Goal: Task Accomplishment & Management: Use online tool/utility

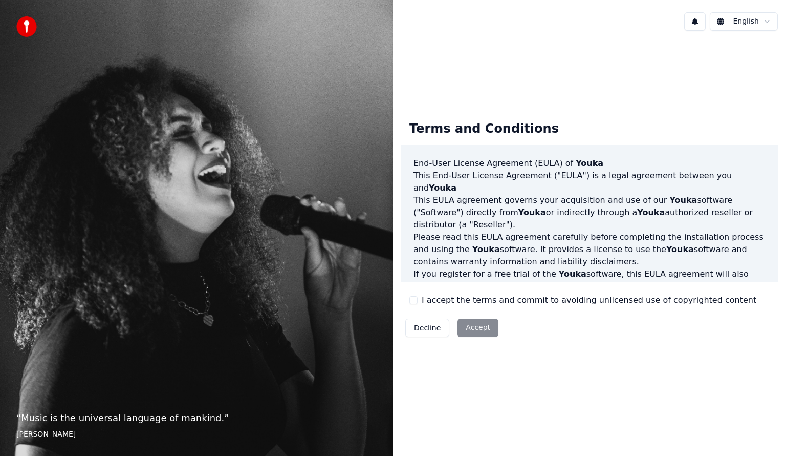
click at [417, 302] on button "I accept the terms and commit to avoiding unlicensed use of copyrighted content" at bounding box center [414, 300] width 8 height 8
click at [476, 331] on button "Accept" at bounding box center [478, 327] width 41 height 18
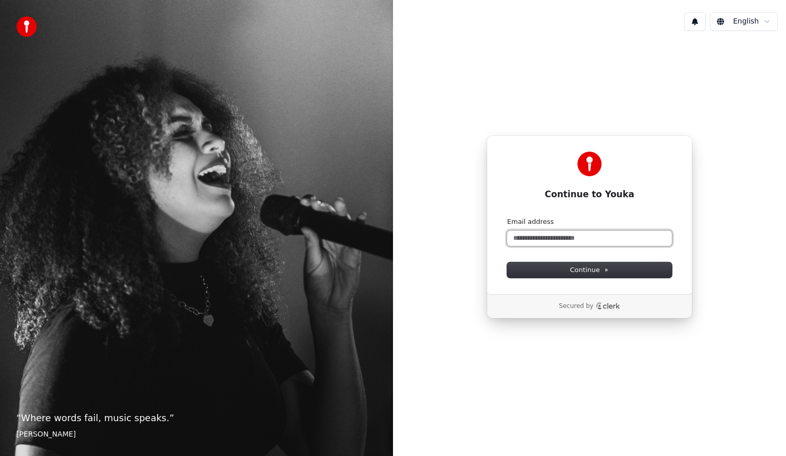
click at [529, 239] on input "Email address" at bounding box center [589, 237] width 165 height 15
click at [507, 217] on button "submit" at bounding box center [507, 217] width 0 height 0
type input "**********"
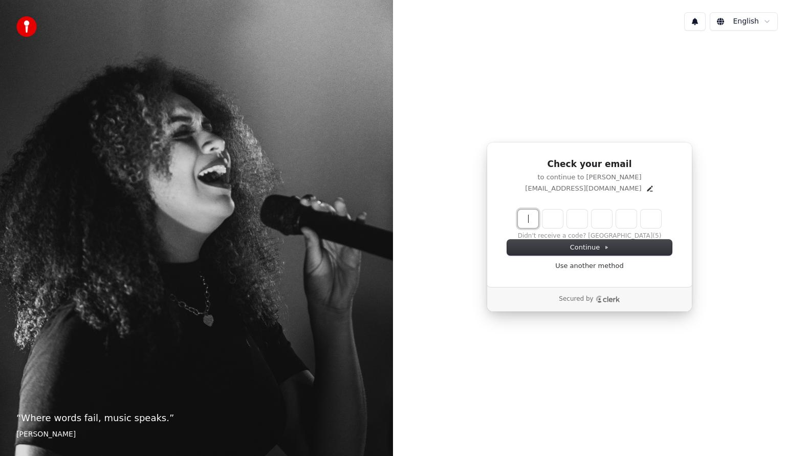
click at [530, 219] on input "Enter verification code" at bounding box center [600, 218] width 164 height 18
click at [533, 212] on input "Enter verification code" at bounding box center [600, 218] width 164 height 18
click at [526, 216] on input "Enter verification code" at bounding box center [600, 218] width 164 height 18
drag, startPoint x: 527, startPoint y: 217, endPoint x: 534, endPoint y: 222, distance: 8.8
click at [529, 218] on input "Enter verification code" at bounding box center [600, 218] width 164 height 18
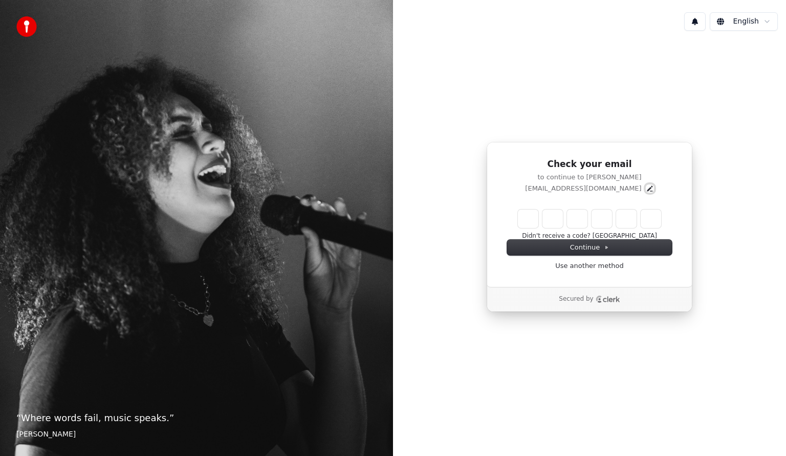
click at [646, 188] on icon "Edit" at bounding box center [650, 188] width 8 height 8
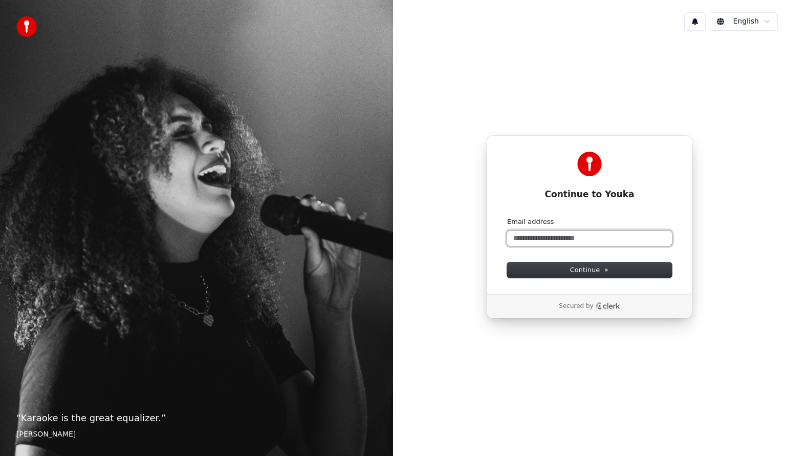
click at [525, 236] on input "Email address" at bounding box center [589, 237] width 165 height 15
click at [507, 217] on button "submit" at bounding box center [507, 217] width 0 height 0
type input "**********"
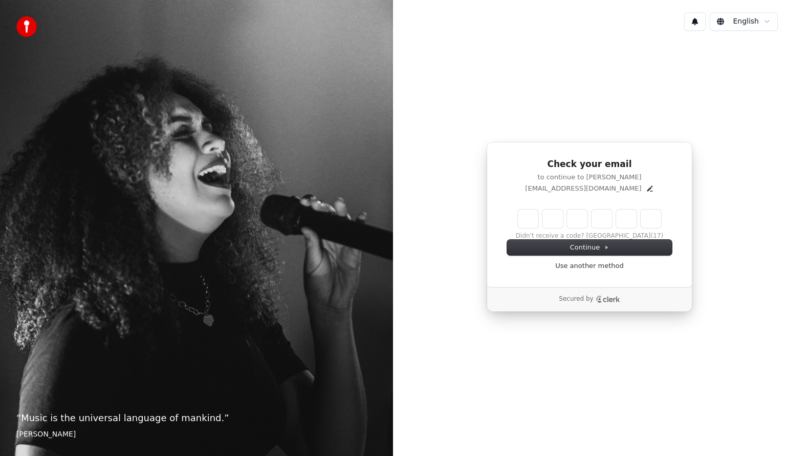
click at [529, 217] on input "Enter verification code" at bounding box center [589, 218] width 143 height 18
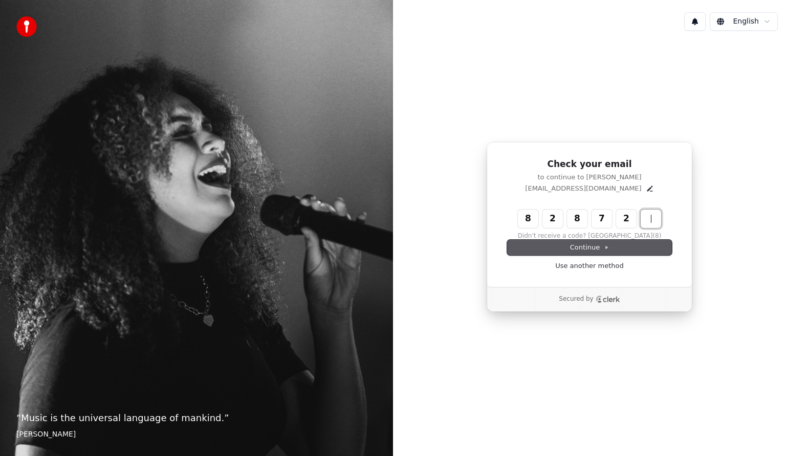
type input "******"
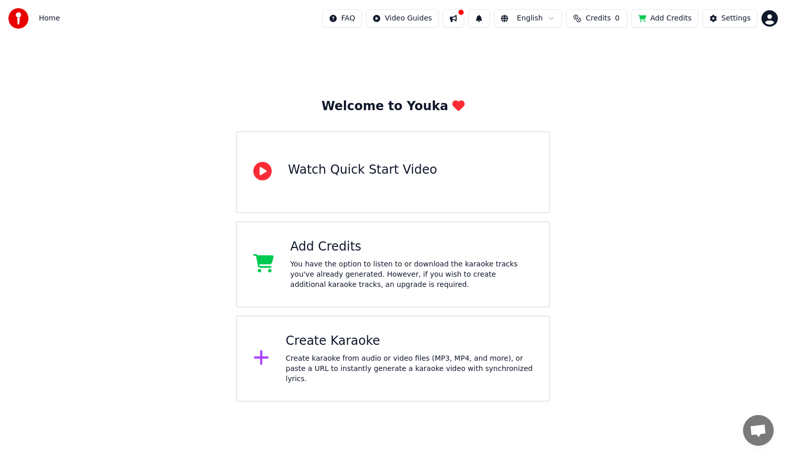
click at [767, 17] on html "Home FAQ Video Guides English Credits 0 Add Credits Settings Welcome to Youka W…" at bounding box center [393, 200] width 786 height 401
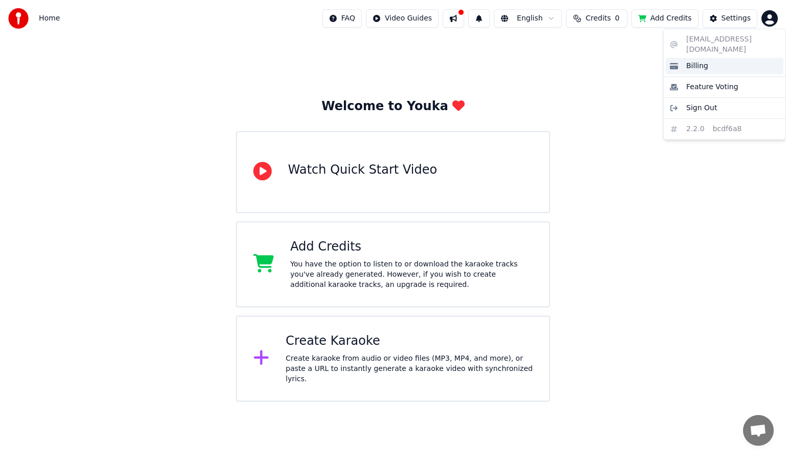
click at [690, 61] on span "Billing" at bounding box center [698, 66] width 22 height 10
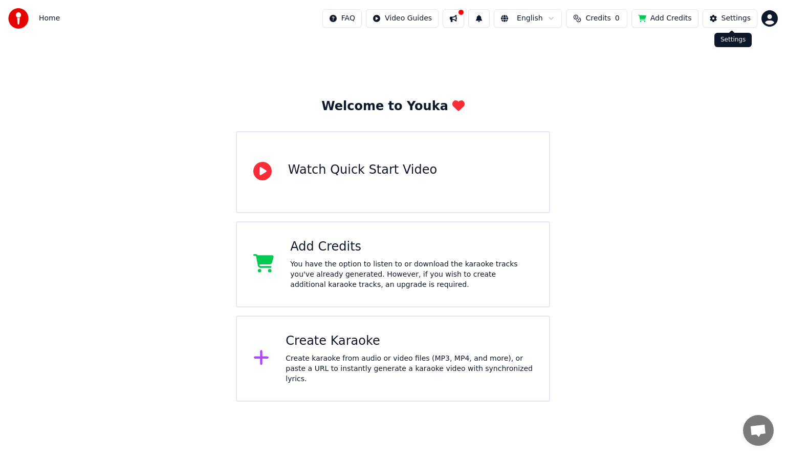
click at [730, 16] on div "Settings" at bounding box center [736, 18] width 29 height 10
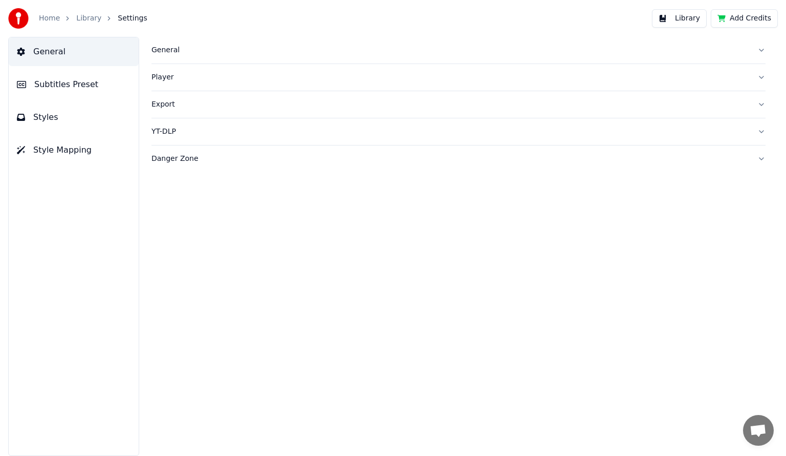
click at [164, 78] on div "Player" at bounding box center [451, 77] width 598 height 10
click at [164, 225] on div "YT-DLP" at bounding box center [451, 224] width 598 height 10
click at [156, 172] on button "button" at bounding box center [160, 171] width 16 height 9
click at [50, 87] on span "Subtitles Preset" at bounding box center [66, 84] width 64 height 12
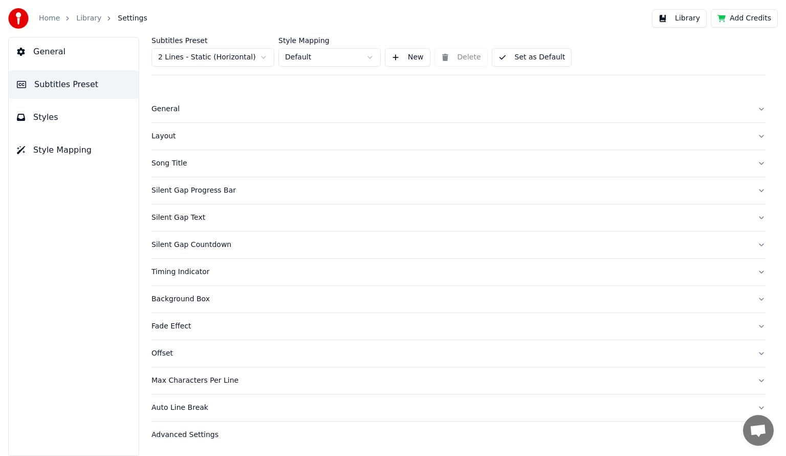
click at [46, 115] on span "Styles" at bounding box center [45, 117] width 25 height 12
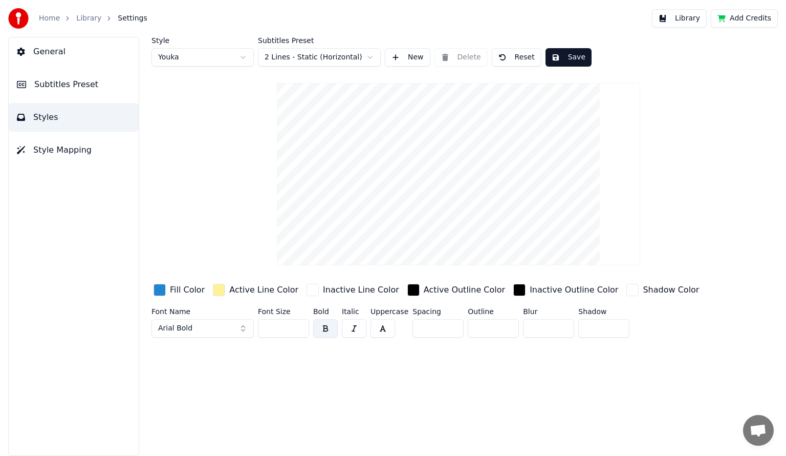
click at [36, 151] on span "Style Mapping" at bounding box center [62, 150] width 58 height 12
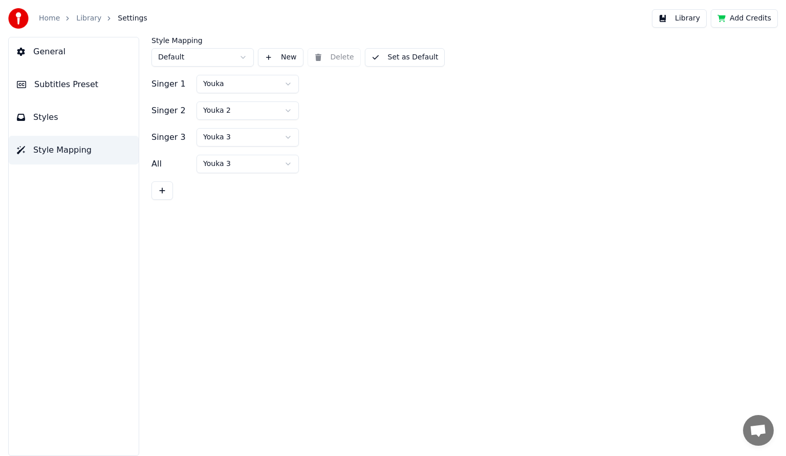
click at [41, 115] on span "Styles" at bounding box center [45, 117] width 25 height 12
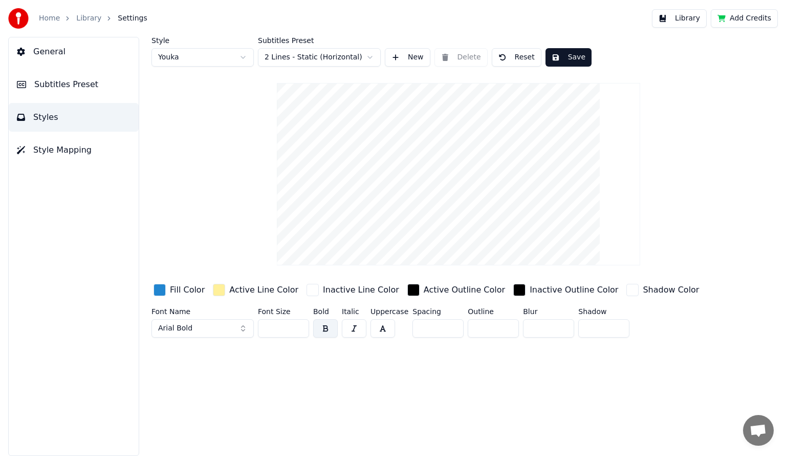
click at [51, 154] on span "Style Mapping" at bounding box center [62, 150] width 58 height 12
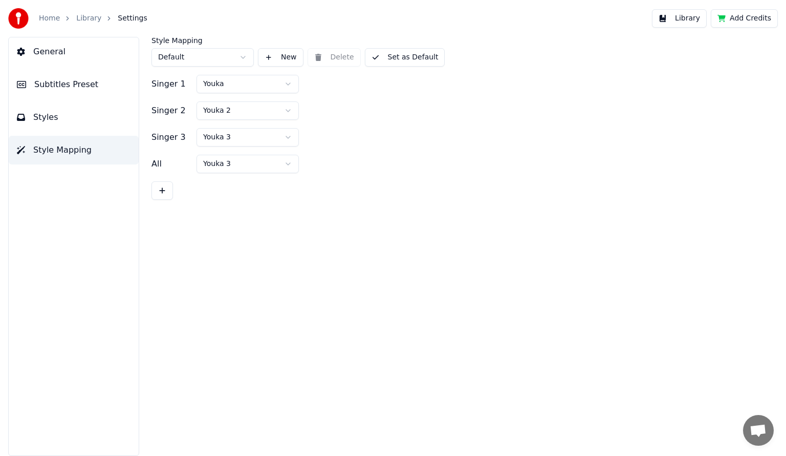
click at [48, 51] on span "General" at bounding box center [49, 52] width 32 height 12
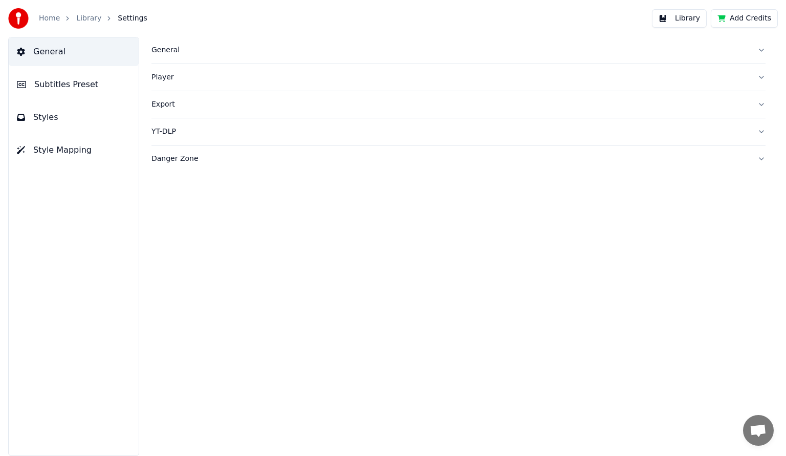
click at [42, 150] on span "Style Mapping" at bounding box center [62, 150] width 58 height 12
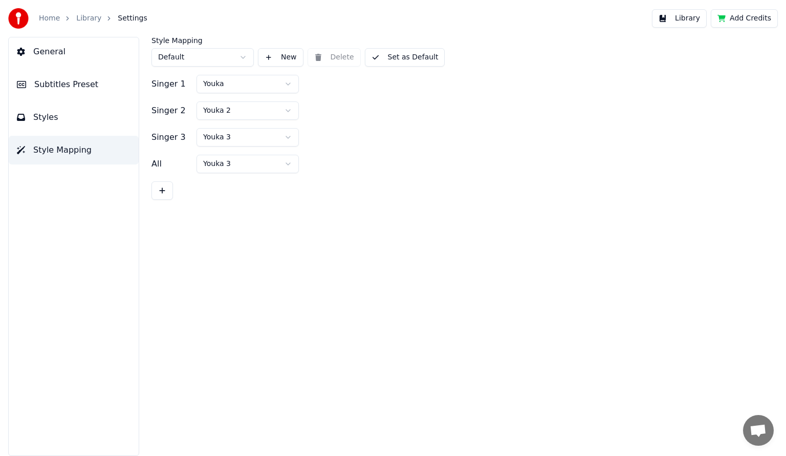
click at [40, 115] on span "Styles" at bounding box center [45, 117] width 25 height 12
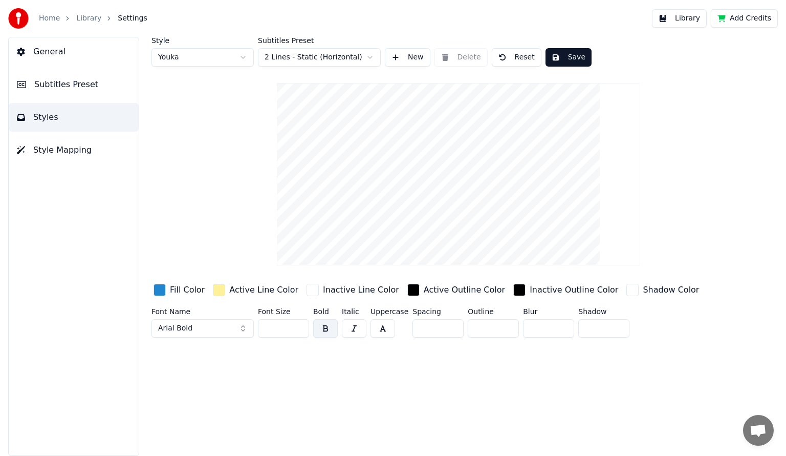
click at [49, 86] on span "Subtitles Preset" at bounding box center [66, 84] width 64 height 12
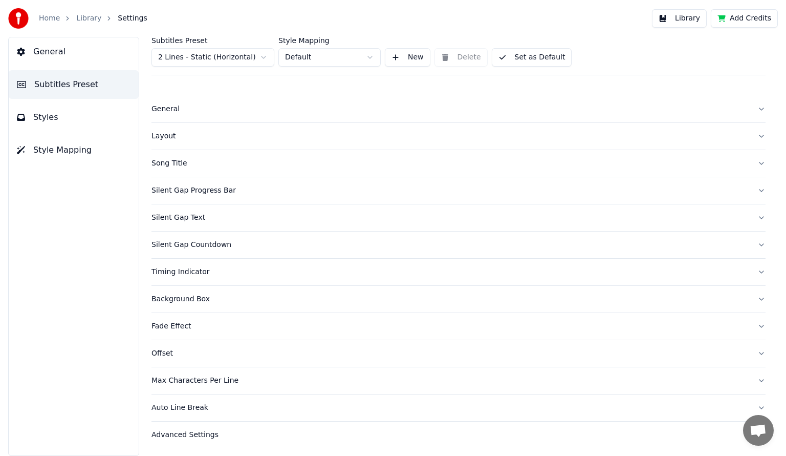
click at [682, 18] on button "Library" at bounding box center [679, 18] width 55 height 18
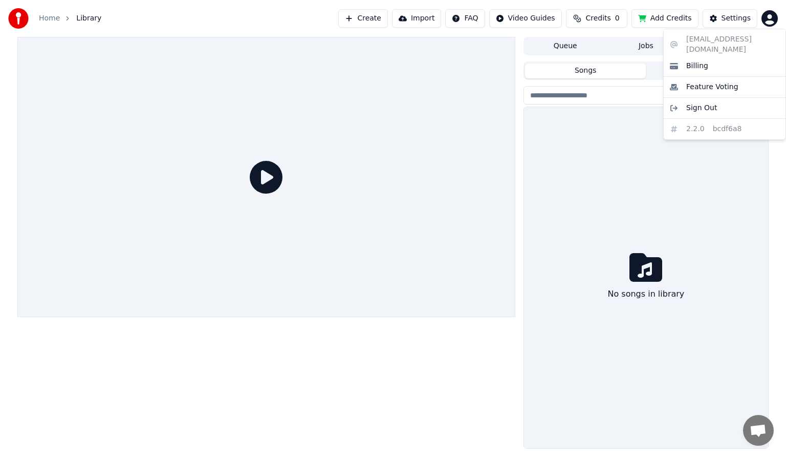
click at [769, 16] on html "Home Library Create Import FAQ Video Guides Credits 0 Add Credits Settings Queu…" at bounding box center [393, 228] width 786 height 456
click at [692, 58] on div "Billing" at bounding box center [725, 66] width 118 height 16
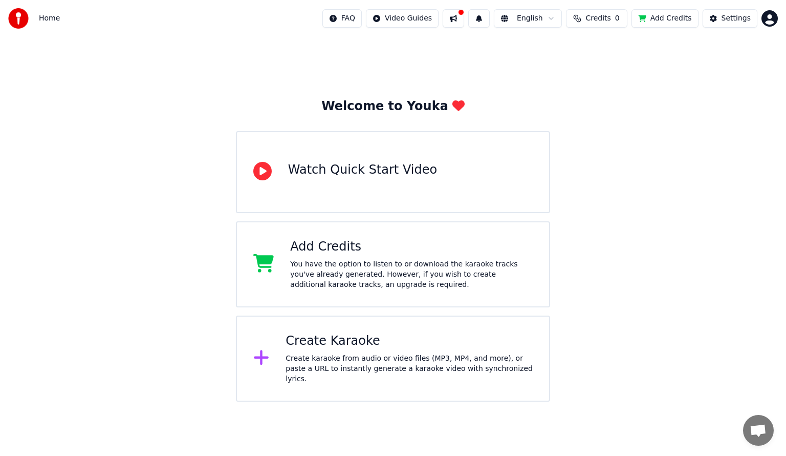
click at [330, 272] on div "You have the option to listen to or download the karaoke tracks you've already …" at bounding box center [411, 274] width 243 height 31
click at [324, 170] on div "Watch Quick Start Video" at bounding box center [362, 170] width 149 height 16
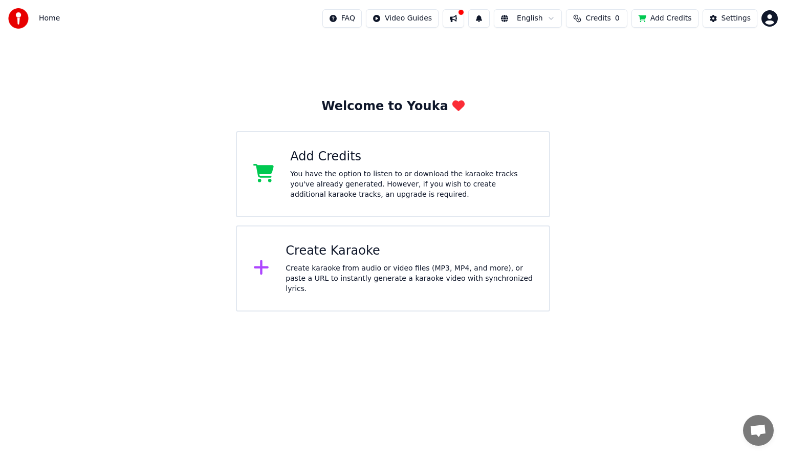
click at [330, 262] on div "Create Karaoke Create karaoke from audio or video files (MP3, MP4, and more), o…" at bounding box center [409, 268] width 247 height 51
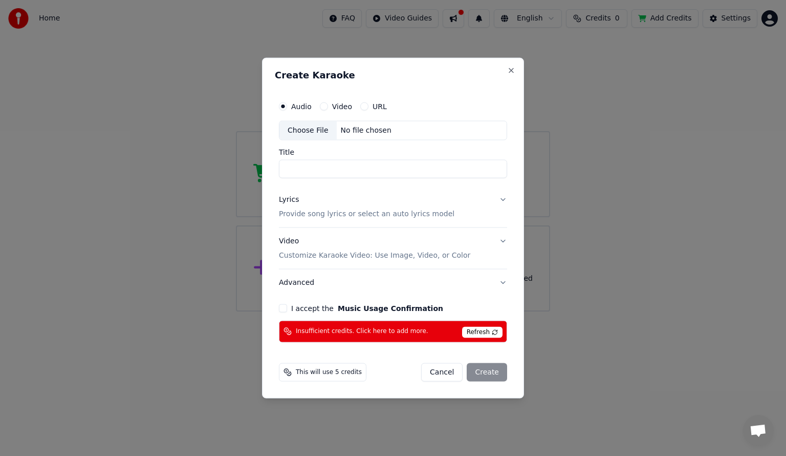
click at [364, 103] on button "URL" at bounding box center [364, 106] width 8 height 8
click at [285, 309] on button "I accept the Music Usage Confirmation" at bounding box center [283, 308] width 8 height 8
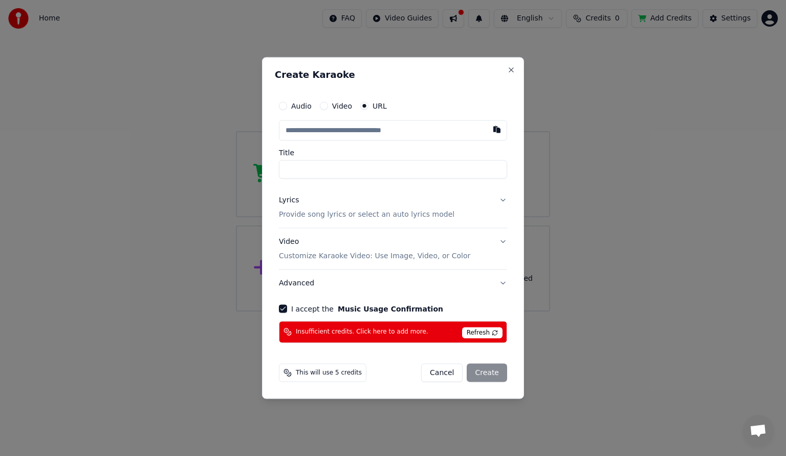
click at [486, 331] on span "Refresh" at bounding box center [482, 332] width 40 height 11
drag, startPoint x: 292, startPoint y: 134, endPoint x: 311, endPoint y: 139, distance: 20.3
click at [498, 127] on button "button" at bounding box center [497, 129] width 20 height 18
type input "**********"
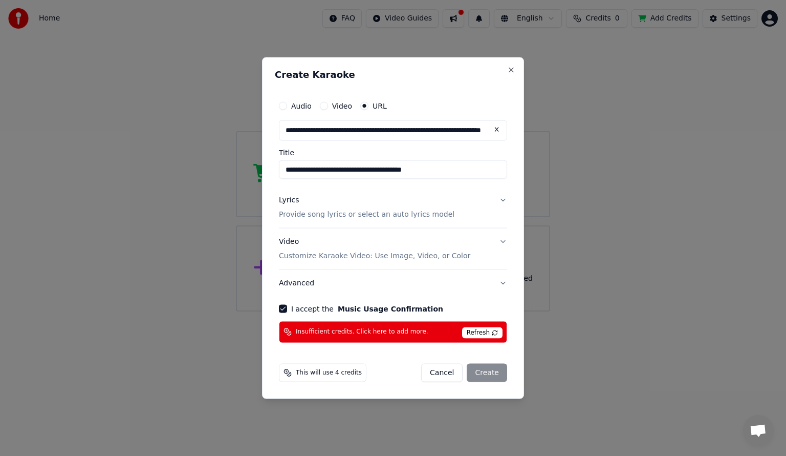
click at [505, 281] on button "Advanced" at bounding box center [393, 282] width 228 height 27
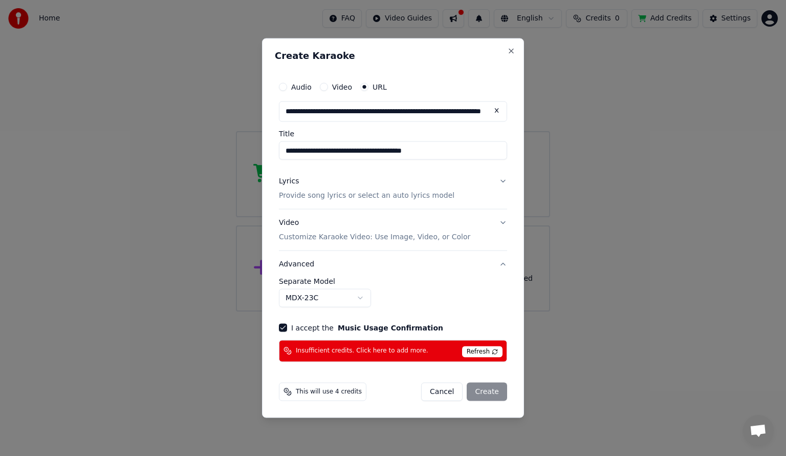
click at [503, 179] on button "Lyrics Provide song lyrics or select an auto lyrics model" at bounding box center [393, 188] width 228 height 41
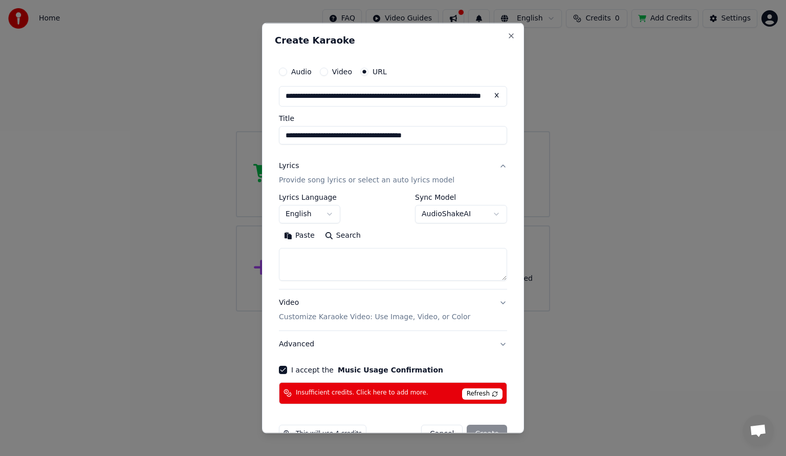
scroll to position [26, 0]
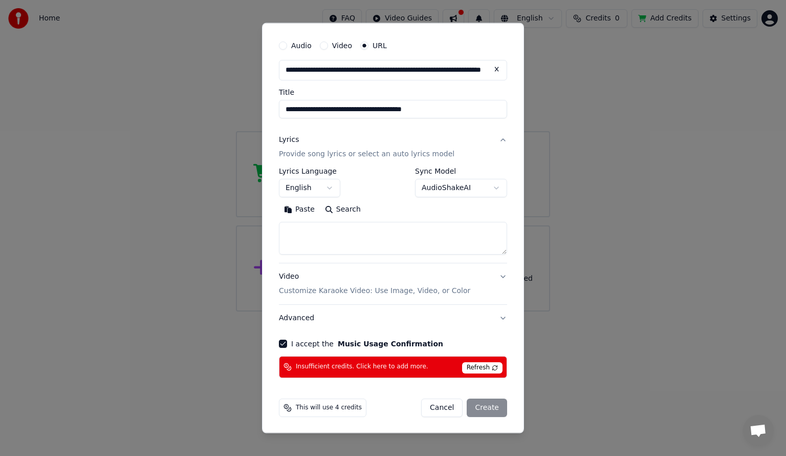
click at [379, 292] on p "Customize Karaoke Video: Use Image, Video, or Color" at bounding box center [374, 291] width 191 height 10
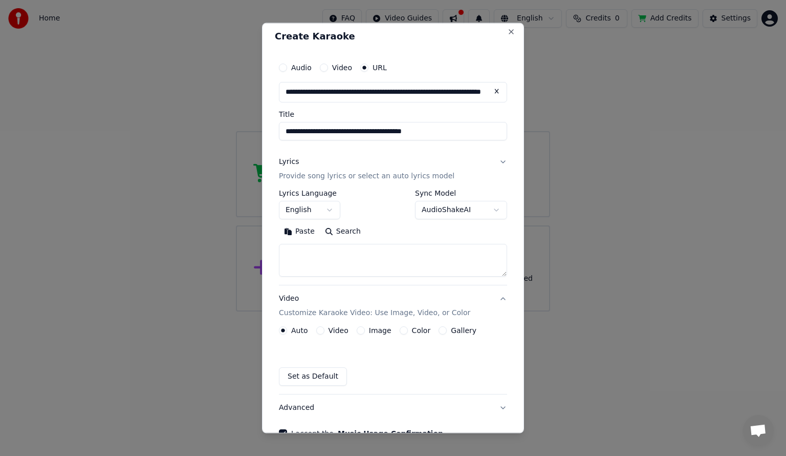
scroll to position [0, 0]
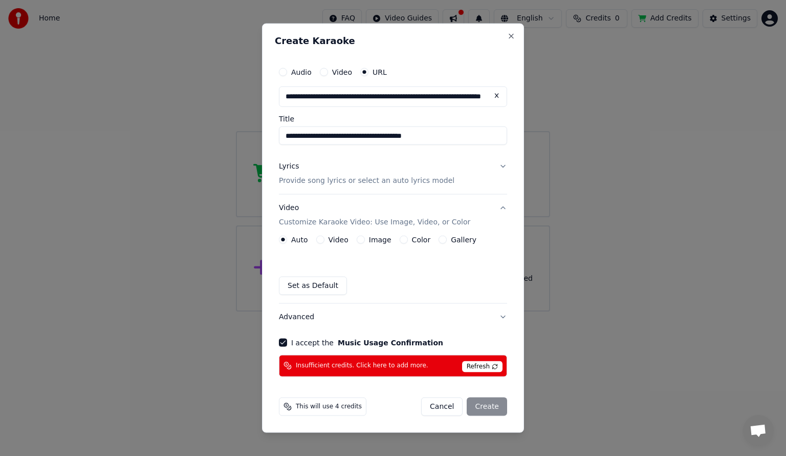
click at [358, 239] on button "Image" at bounding box center [361, 239] width 8 height 8
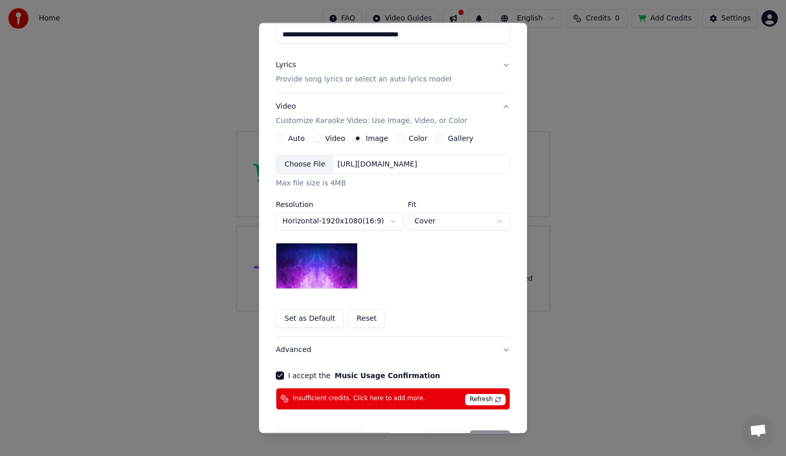
scroll to position [102, 0]
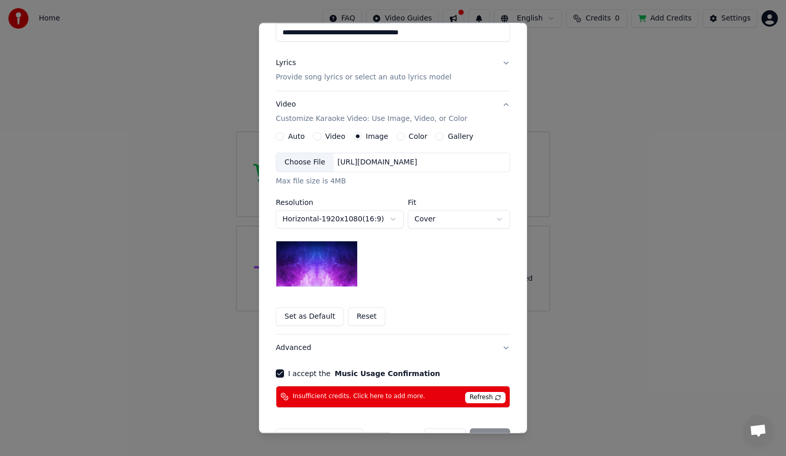
click at [397, 139] on button "Color" at bounding box center [401, 136] width 8 height 8
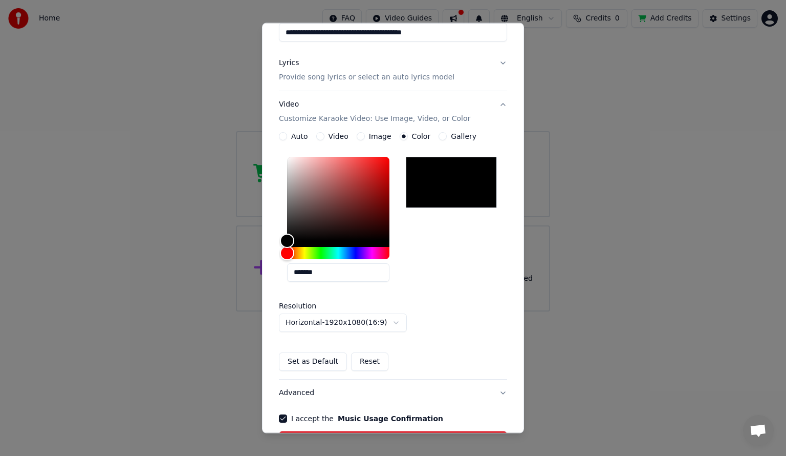
click at [439, 136] on button "Gallery" at bounding box center [443, 136] width 8 height 8
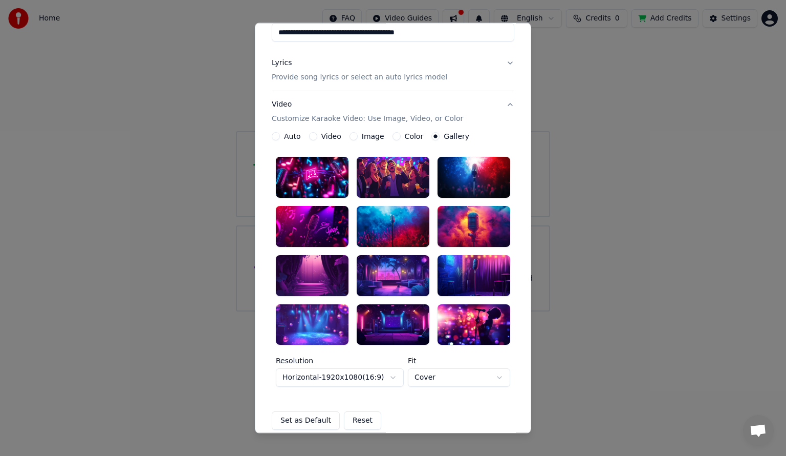
click at [273, 137] on button "Auto" at bounding box center [276, 136] width 8 height 8
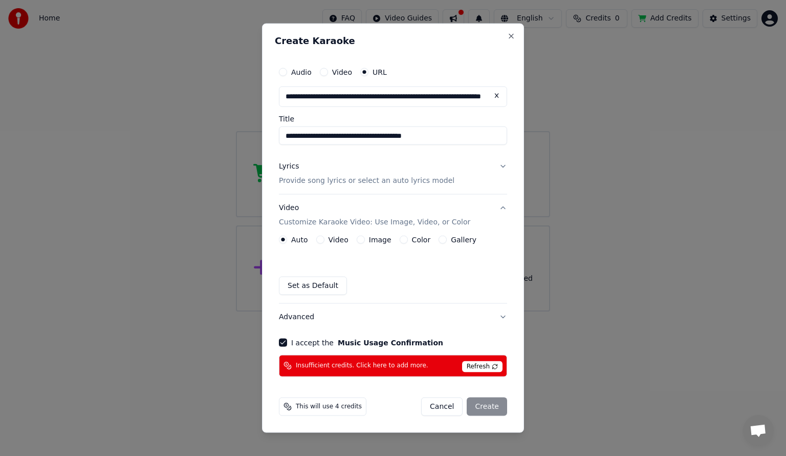
click at [317, 240] on button "Video" at bounding box center [320, 239] width 8 height 8
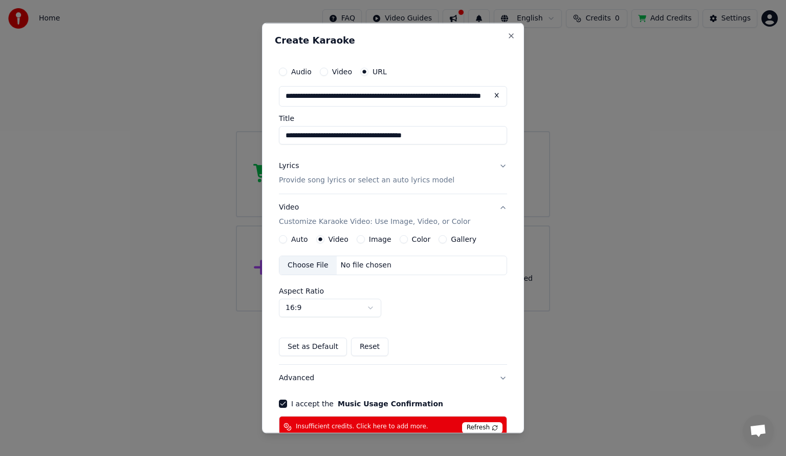
click at [362, 238] on button "Image" at bounding box center [361, 238] width 8 height 8
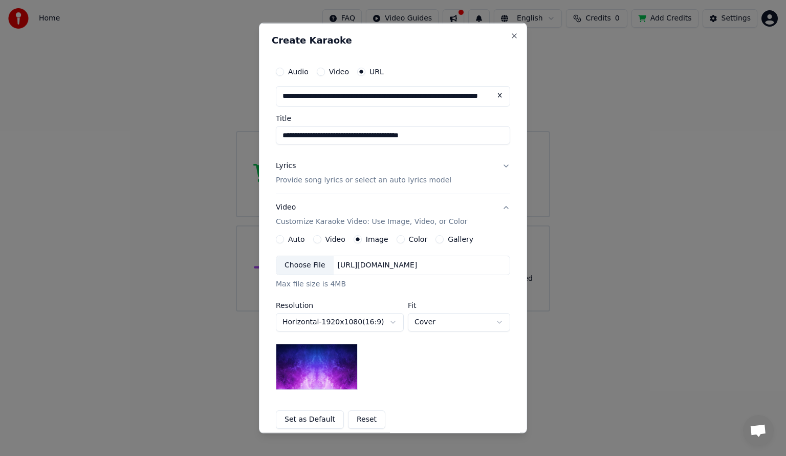
click at [397, 238] on button "Color" at bounding box center [401, 238] width 8 height 8
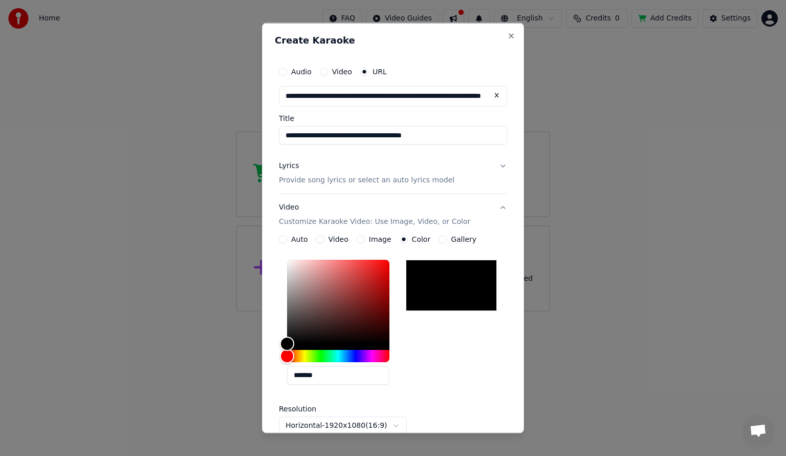
click at [360, 241] on button "Image" at bounding box center [361, 238] width 8 height 8
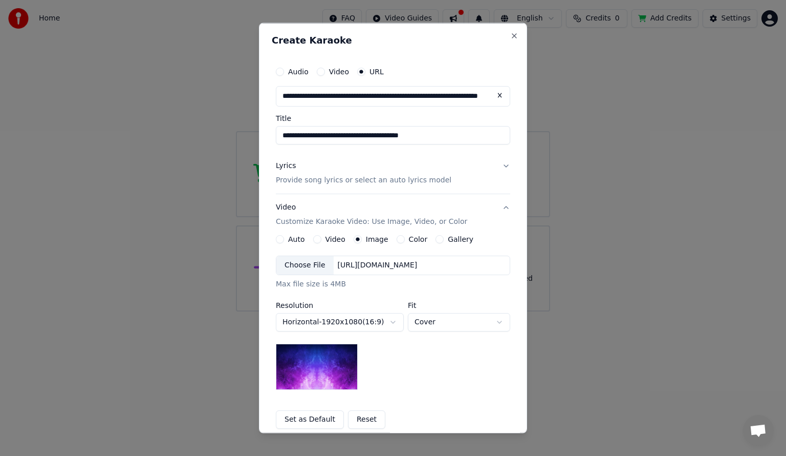
click at [300, 264] on div "Choose File" at bounding box center [304, 264] width 57 height 18
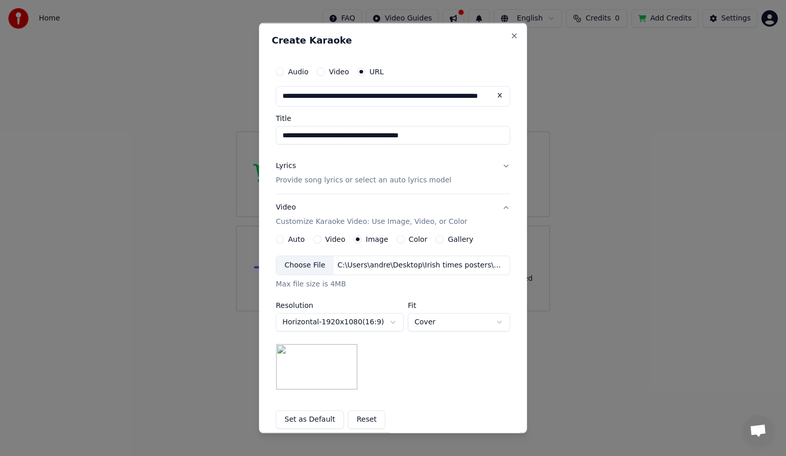
click at [287, 267] on div "Choose File" at bounding box center [304, 264] width 57 height 18
click at [310, 362] on img at bounding box center [317, 366] width 82 height 46
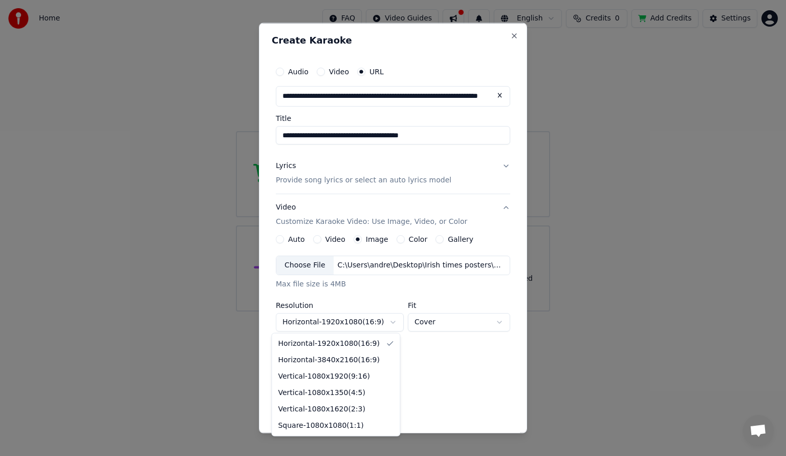
click at [388, 311] on body "**********" at bounding box center [393, 155] width 786 height 311
select select "*********"
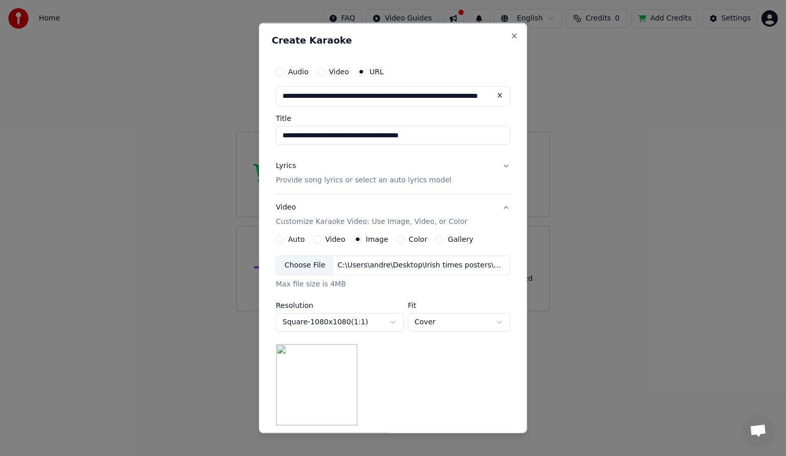
click at [501, 311] on body "**********" at bounding box center [393, 155] width 786 height 311
click at [496, 311] on body "**********" at bounding box center [393, 155] width 786 height 311
select select "*****"
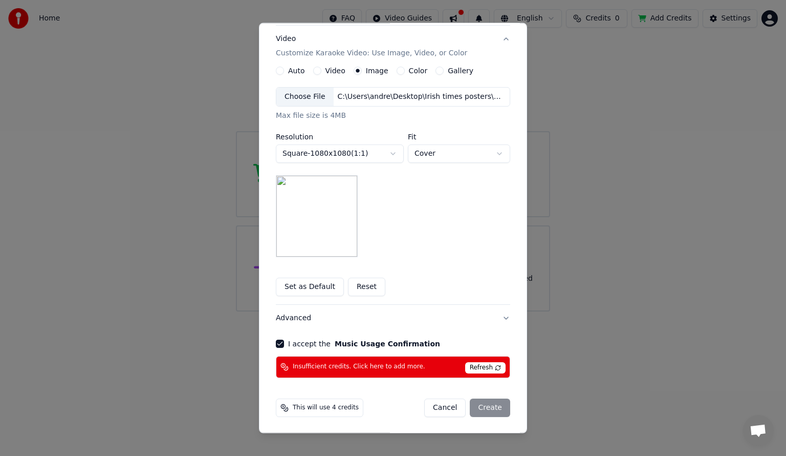
click at [485, 409] on div "Cancel Create" at bounding box center [467, 407] width 86 height 18
click at [483, 410] on div "Cancel Create" at bounding box center [467, 407] width 86 height 18
click at [483, 409] on div "Cancel Create" at bounding box center [467, 407] width 86 height 18
click at [480, 369] on span "Refresh" at bounding box center [485, 367] width 40 height 11
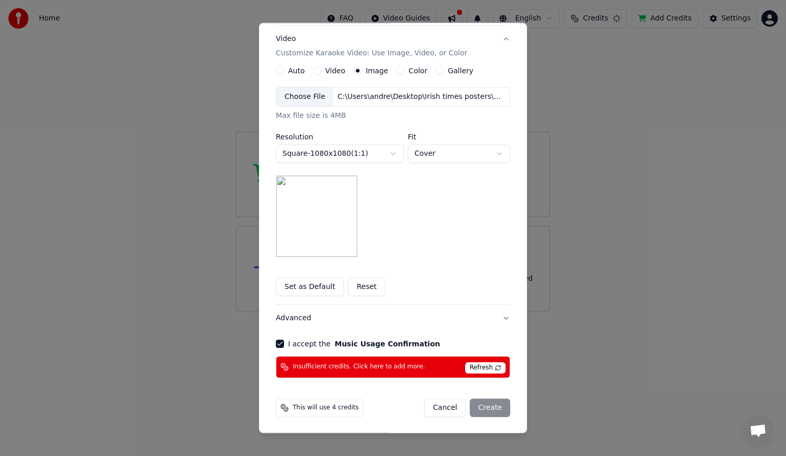
click at [331, 364] on span "Insufficient credits. Click here to add more." at bounding box center [359, 367] width 133 height 8
